Goal: Complete application form

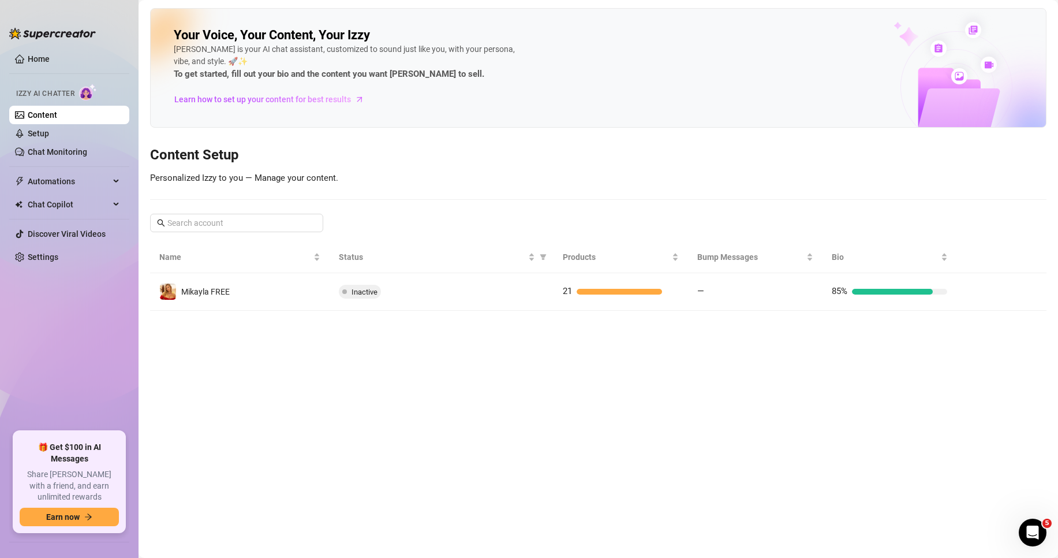
click at [648, 371] on main "Your Voice, Your Content, Your [PERSON_NAME] is your AI chat assistant, customi…" at bounding box center [599, 279] width 920 height 558
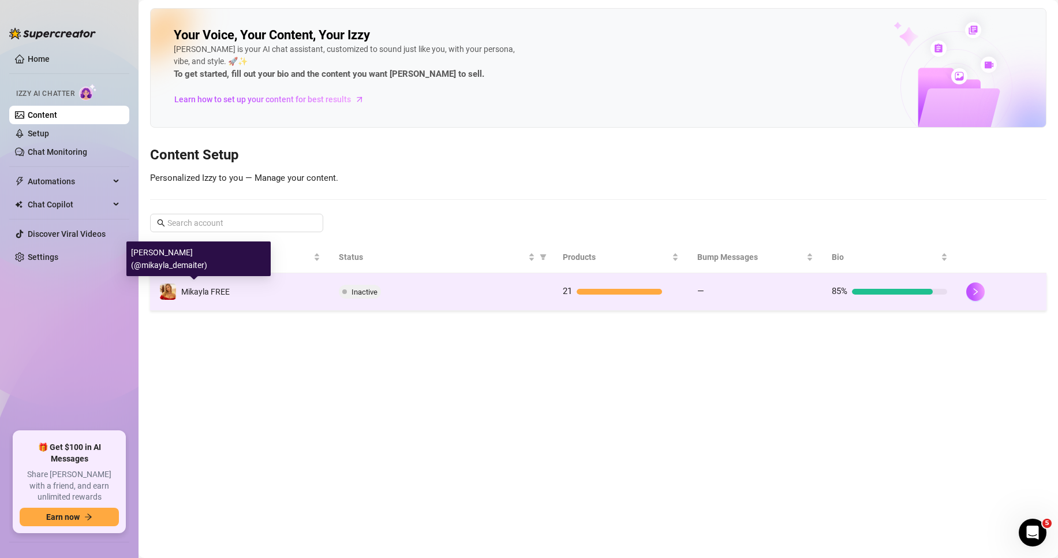
click at [214, 294] on span "Mikayla FREE" at bounding box center [205, 291] width 48 height 9
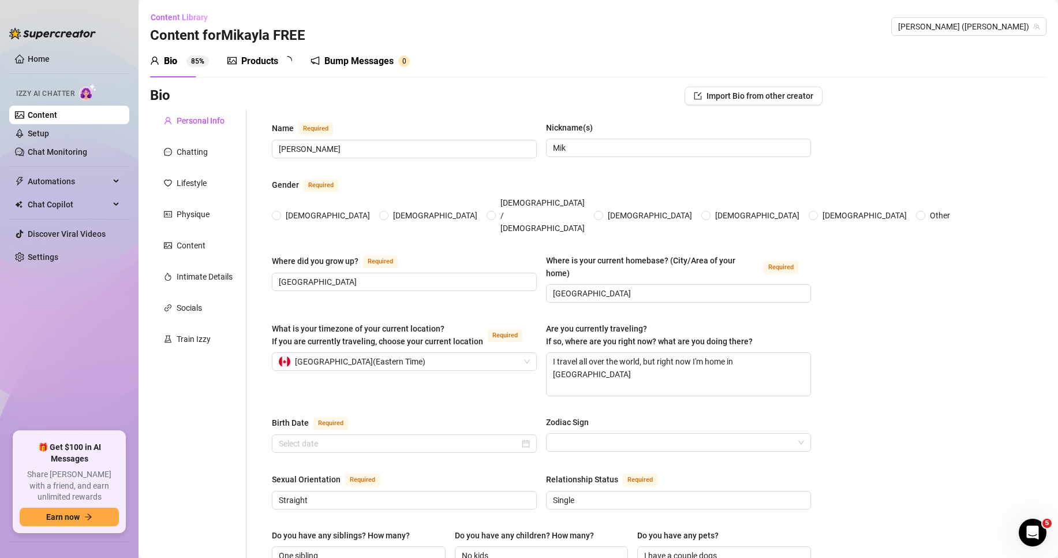
type input "[PERSON_NAME]"
type input "Mik"
type input "[GEOGRAPHIC_DATA]"
type textarea "I travel all over the world, but right now I'm home in [GEOGRAPHIC_DATA]"
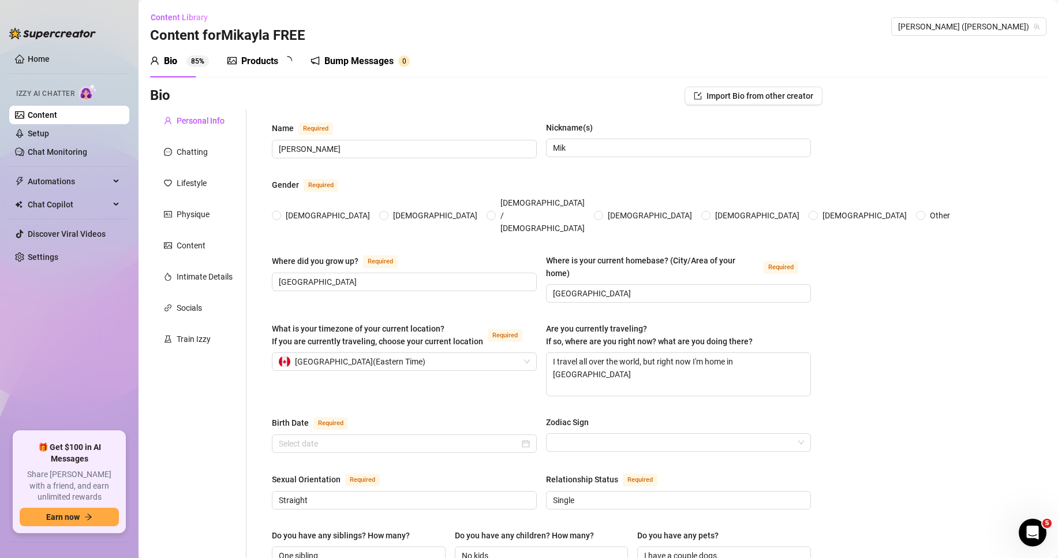
type input "Straight"
type input "Single"
type input "One sibling"
type input "No kids"
type input "I have a couple dogs"
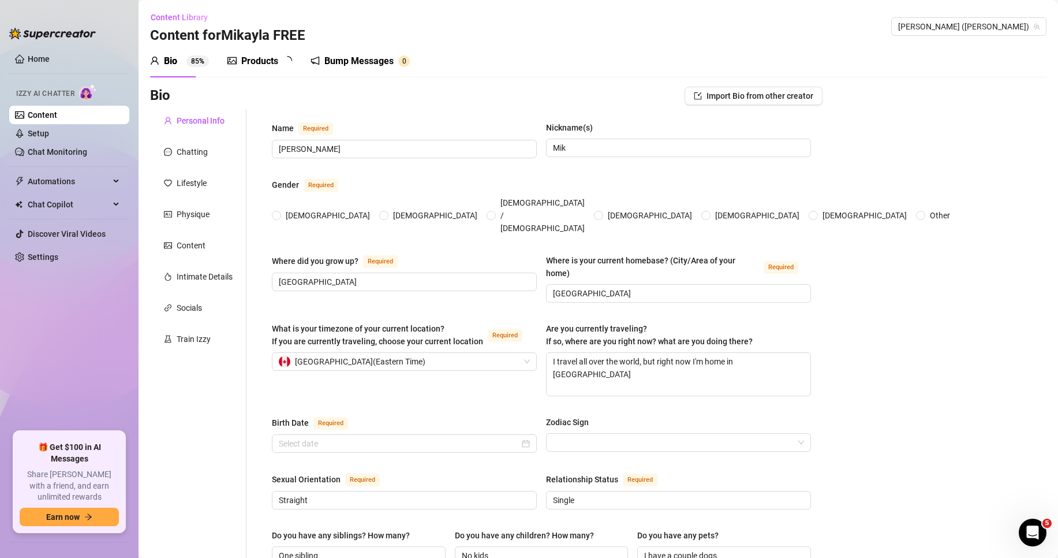
type input "Modeling"
type input "I used to play hockey!"
type input "Some college, I went to [GEOGRAPHIC_DATA] but dropped out to focus on OF. I was…"
type textarea "To be happy in whatever I do"
type textarea "When I was younger and read for fun I liked [PERSON_NAME]. It's about a mouse t…"
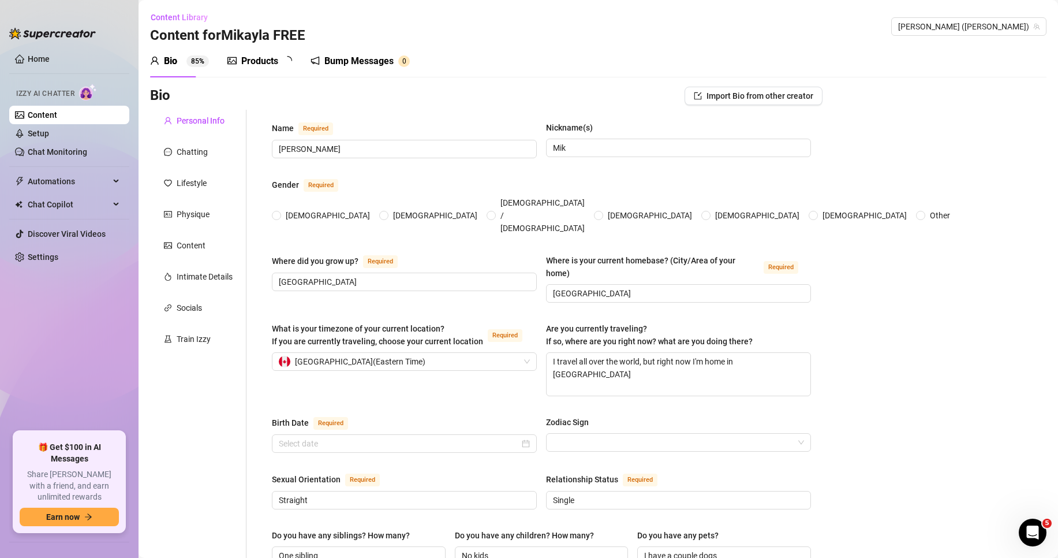
type textarea "I love [PERSON_NAME]"
type textarea "I first started playing hockey when i was 8, i played 11 years and eventually r…"
radio input "true"
type input "[DATE]"
radio input "true"
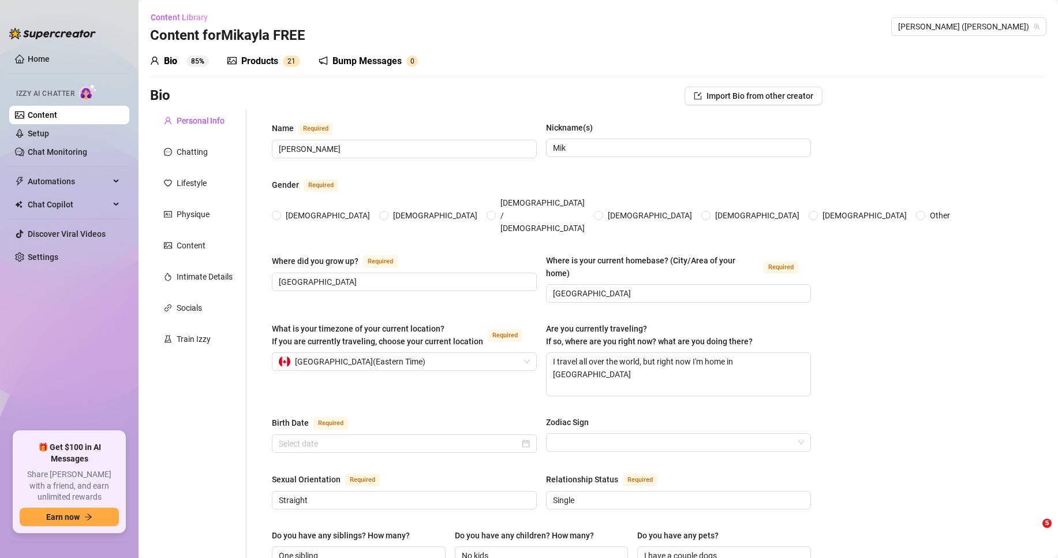
type input "[DATE]"
